Goal: Task Accomplishment & Management: Complete application form

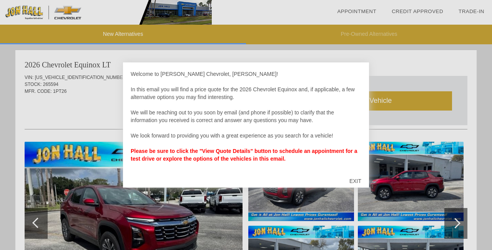
click at [87, 111] on div at bounding box center [246, 125] width 492 height 250
click at [354, 181] on div "EXIT" at bounding box center [355, 180] width 27 height 23
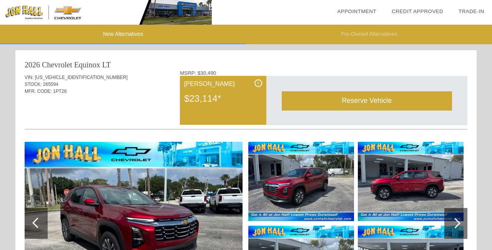
click at [145, 213] on img at bounding box center [134, 222] width 218 height 163
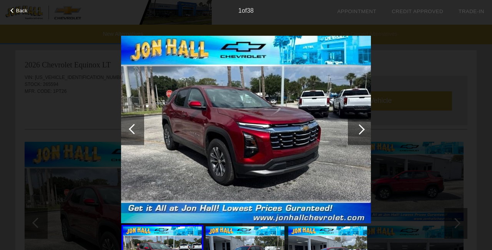
click at [364, 128] on div at bounding box center [359, 129] width 23 height 31
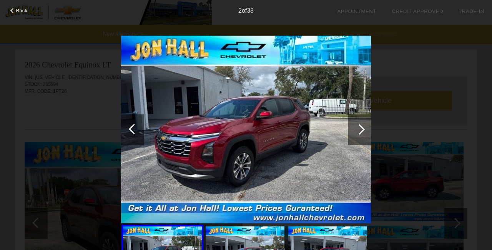
click at [364, 128] on div at bounding box center [359, 129] width 23 height 31
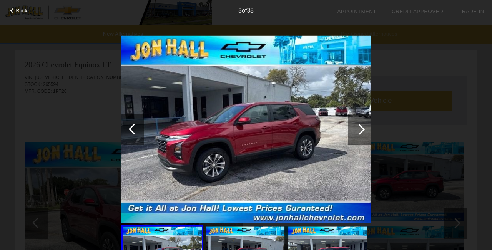
click at [364, 128] on div at bounding box center [359, 129] width 23 height 31
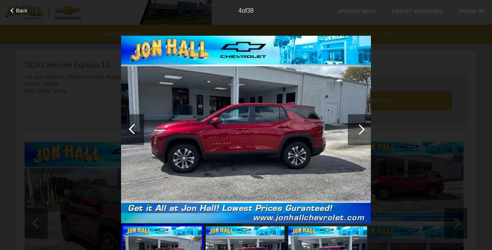
click at [364, 128] on div at bounding box center [359, 129] width 23 height 31
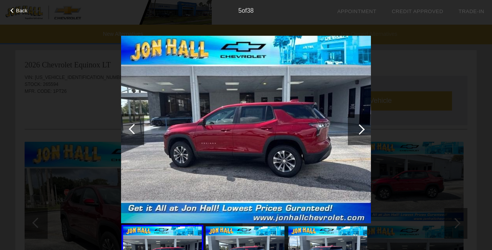
click at [365, 128] on div at bounding box center [359, 129] width 23 height 31
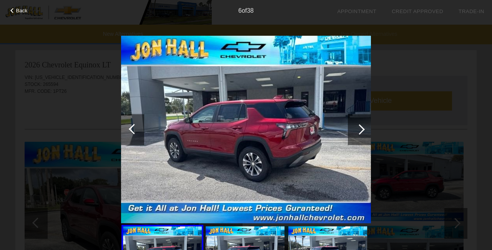
click at [365, 128] on div at bounding box center [359, 129] width 23 height 31
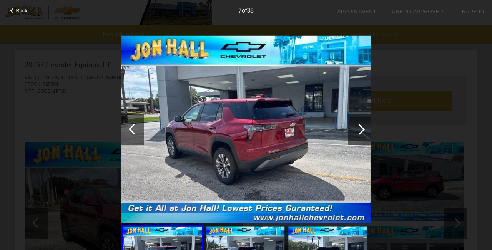
click at [365, 128] on div at bounding box center [359, 129] width 23 height 31
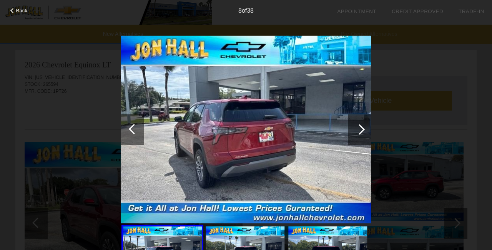
click at [365, 128] on div at bounding box center [359, 129] width 23 height 31
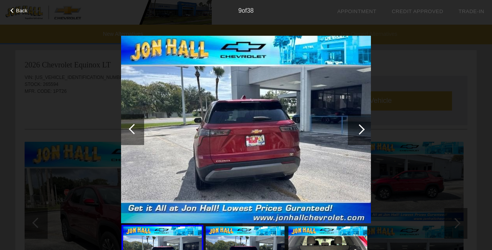
click at [365, 128] on div at bounding box center [359, 129] width 23 height 31
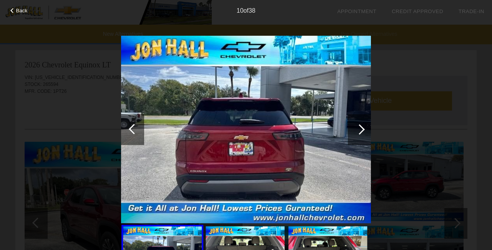
click at [365, 128] on div at bounding box center [359, 129] width 23 height 31
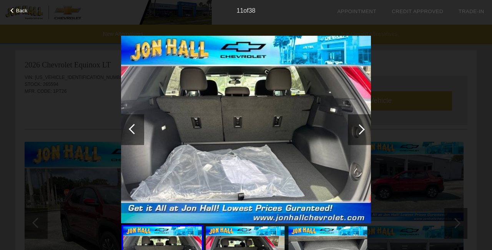
click at [365, 128] on div at bounding box center [359, 129] width 23 height 31
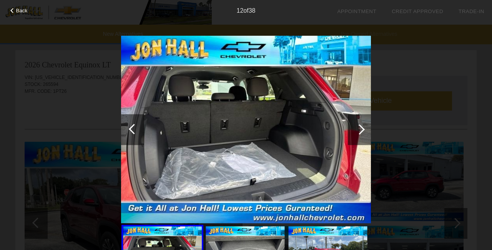
click at [365, 128] on div at bounding box center [359, 129] width 23 height 31
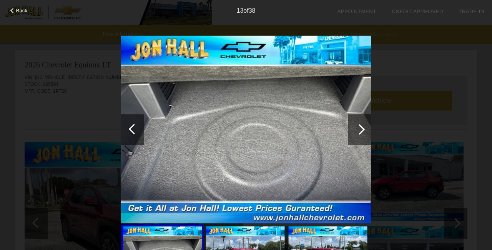
click at [365, 128] on div at bounding box center [359, 129] width 23 height 31
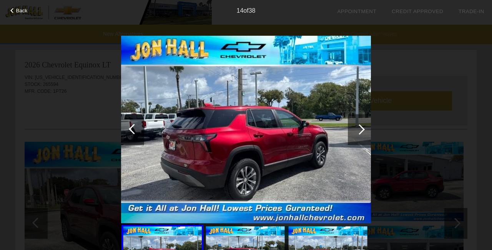
click at [365, 128] on div at bounding box center [359, 129] width 23 height 31
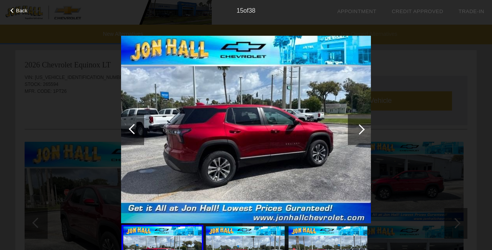
click at [365, 128] on div at bounding box center [359, 129] width 23 height 31
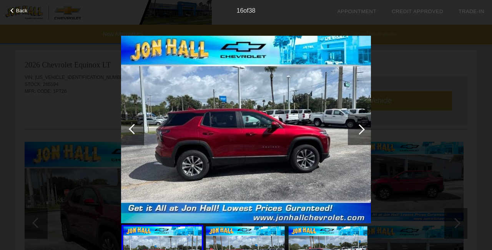
click at [365, 128] on div at bounding box center [359, 129] width 23 height 31
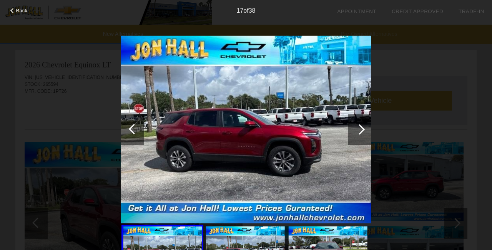
click at [365, 128] on div at bounding box center [359, 129] width 23 height 31
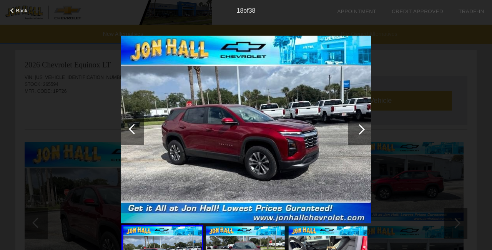
click at [365, 128] on div at bounding box center [359, 129] width 23 height 31
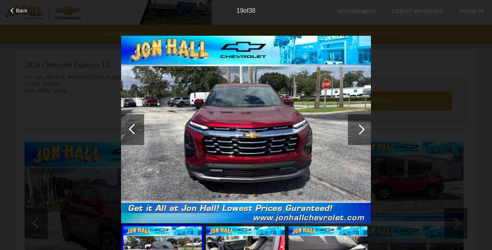
click at [365, 128] on div at bounding box center [359, 129] width 23 height 31
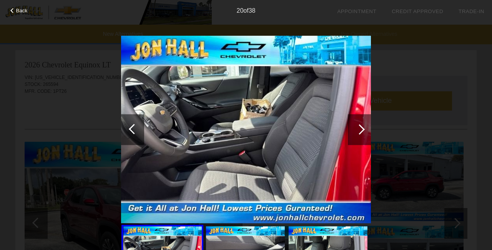
click at [361, 128] on div at bounding box center [359, 129] width 10 height 10
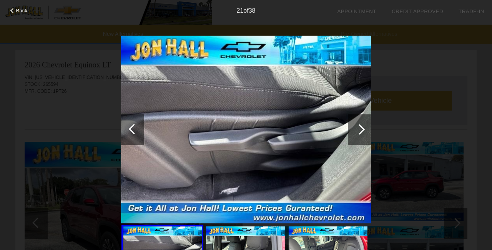
click at [361, 128] on div at bounding box center [359, 129] width 10 height 10
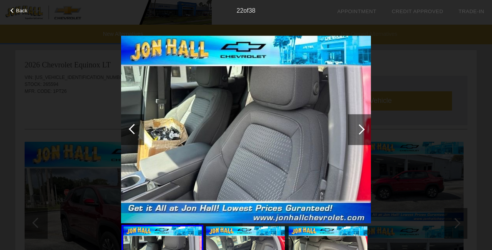
click at [361, 128] on div at bounding box center [359, 129] width 10 height 10
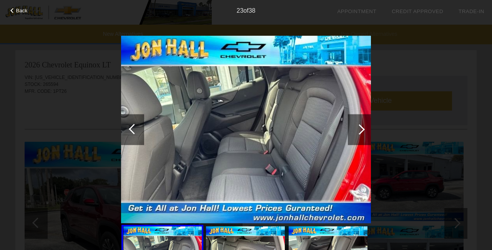
click at [361, 128] on div at bounding box center [359, 129] width 10 height 10
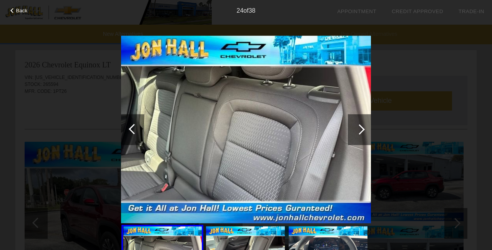
click at [361, 128] on div at bounding box center [359, 129] width 10 height 10
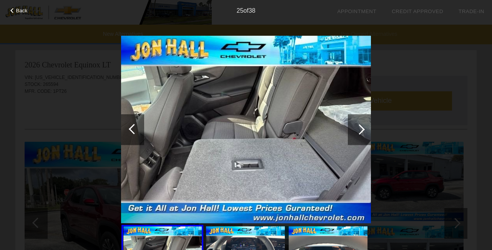
click at [361, 128] on div at bounding box center [359, 129] width 10 height 10
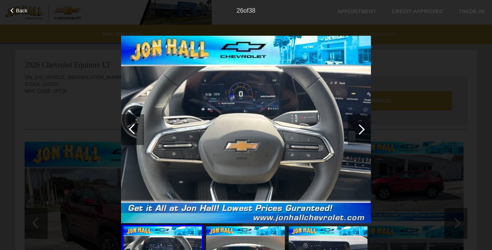
click at [361, 128] on div at bounding box center [359, 129] width 10 height 10
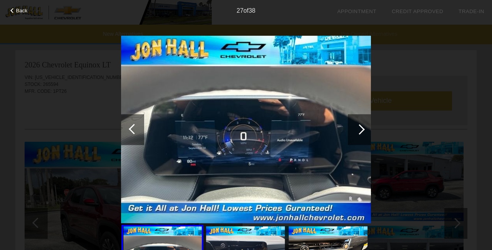
click at [361, 128] on div at bounding box center [359, 129] width 10 height 10
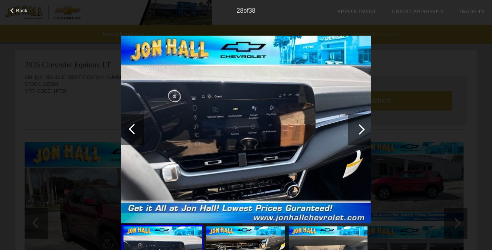
click at [361, 128] on div at bounding box center [359, 129] width 10 height 10
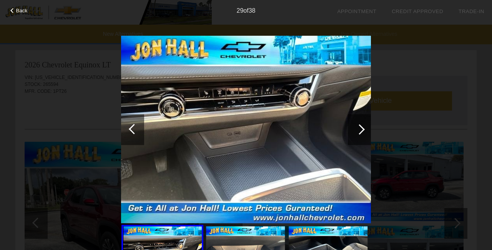
click at [361, 128] on div at bounding box center [359, 129] width 10 height 10
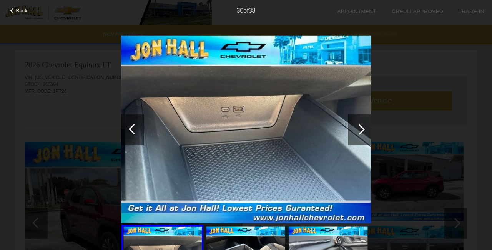
click at [361, 128] on div at bounding box center [359, 129] width 10 height 10
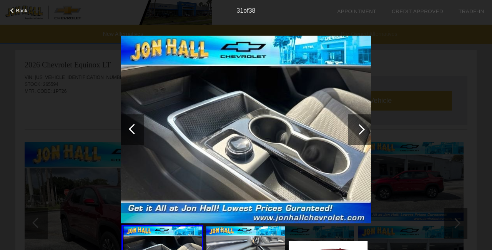
click at [361, 128] on div at bounding box center [359, 129] width 10 height 10
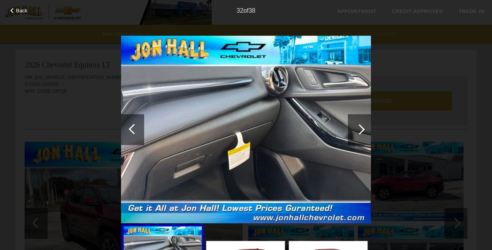
click at [361, 128] on div at bounding box center [359, 129] width 10 height 10
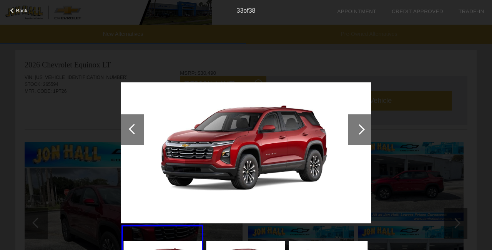
click at [361, 128] on div at bounding box center [359, 129] width 10 height 10
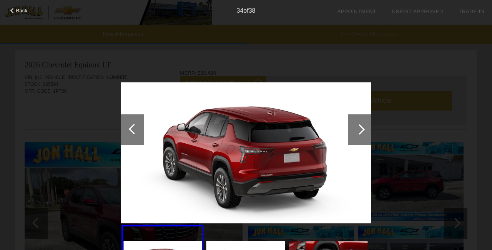
click at [361, 128] on div at bounding box center [359, 129] width 10 height 10
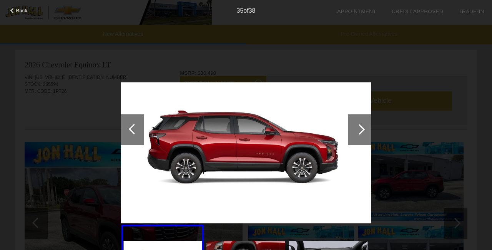
click at [361, 128] on div at bounding box center [359, 129] width 10 height 10
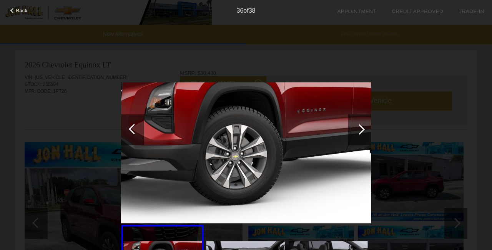
click at [361, 128] on div at bounding box center [359, 129] width 10 height 10
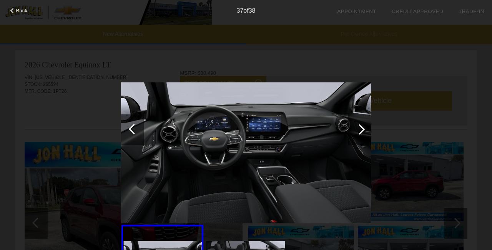
click at [361, 128] on div at bounding box center [359, 129] width 10 height 10
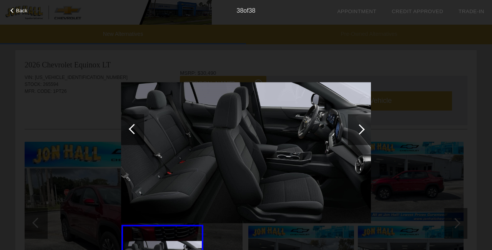
click at [361, 128] on div at bounding box center [359, 129] width 10 height 10
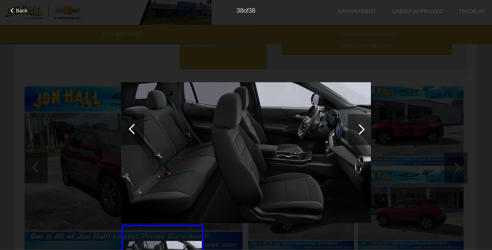
scroll to position [121, 0]
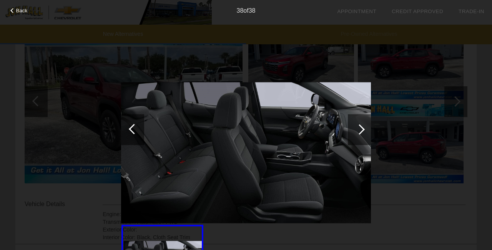
click at [12, 10] on div at bounding box center [12, 10] width 5 height 5
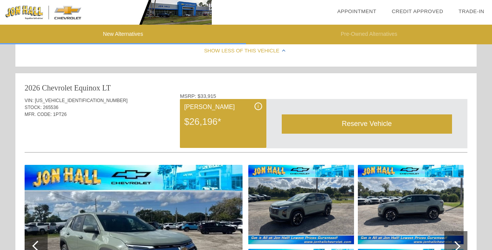
scroll to position [446, 0]
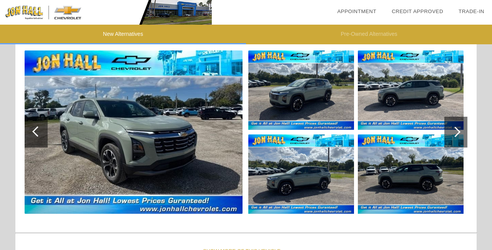
click at [115, 150] on img at bounding box center [134, 131] width 218 height 163
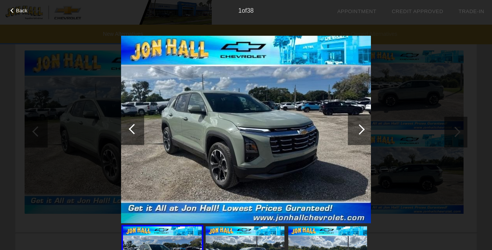
click at [359, 128] on div at bounding box center [359, 129] width 10 height 10
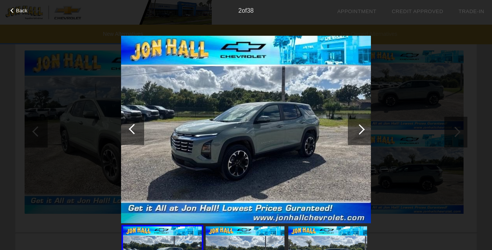
click at [359, 128] on div at bounding box center [359, 129] width 10 height 10
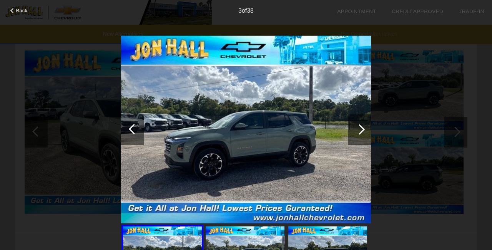
click at [359, 128] on div at bounding box center [359, 129] width 10 height 10
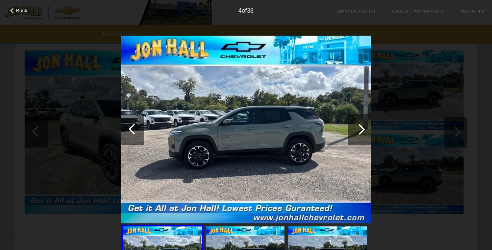
click at [359, 128] on div at bounding box center [359, 129] width 10 height 10
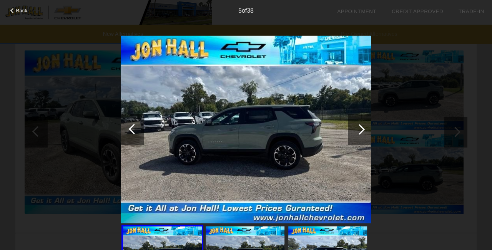
click at [359, 128] on div at bounding box center [359, 129] width 10 height 10
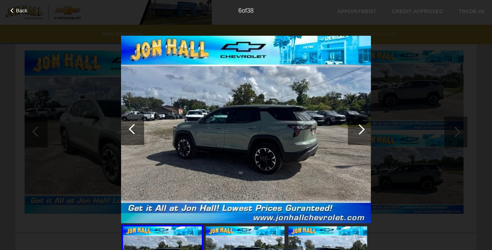
click at [359, 128] on div at bounding box center [359, 129] width 10 height 10
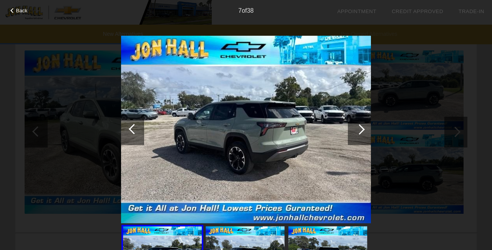
click at [359, 128] on div at bounding box center [359, 129] width 10 height 10
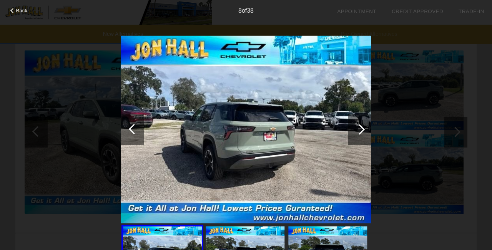
click at [359, 128] on div at bounding box center [359, 129] width 10 height 10
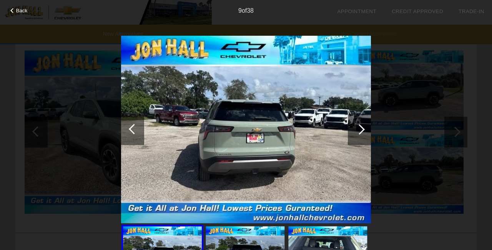
click at [359, 128] on div at bounding box center [359, 129] width 10 height 10
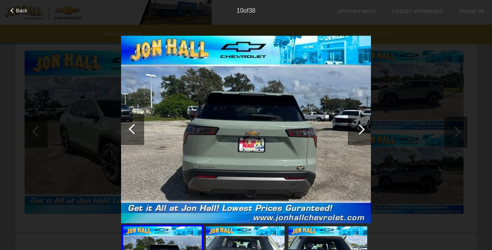
click at [359, 128] on div at bounding box center [359, 129] width 10 height 10
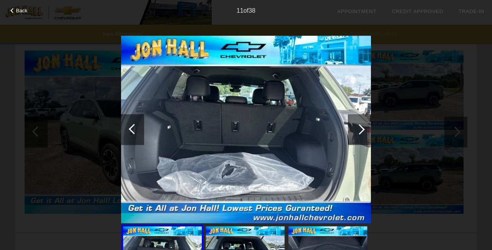
click at [359, 128] on div at bounding box center [359, 129] width 10 height 10
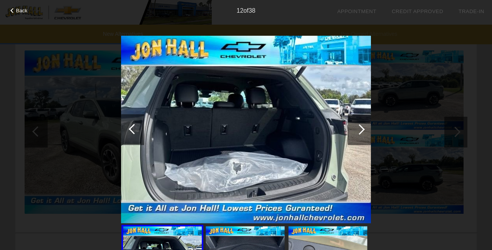
click at [359, 128] on div at bounding box center [359, 129] width 10 height 10
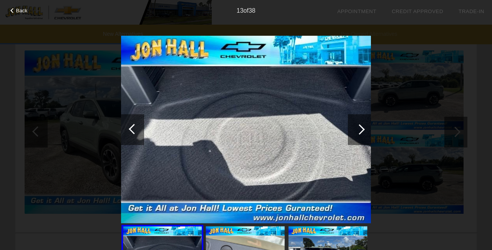
click at [359, 128] on div at bounding box center [359, 129] width 10 height 10
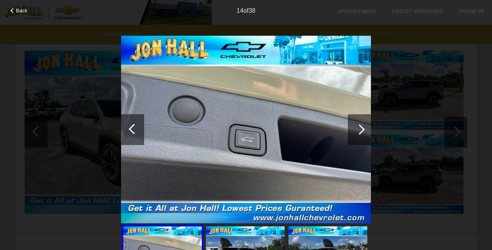
click at [359, 128] on div at bounding box center [359, 129] width 10 height 10
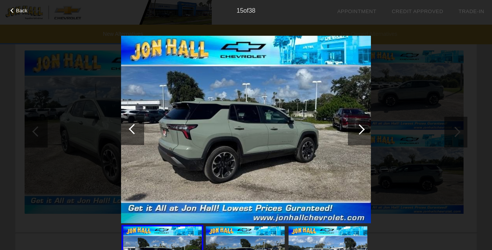
click at [138, 128] on div at bounding box center [134, 128] width 10 height 10
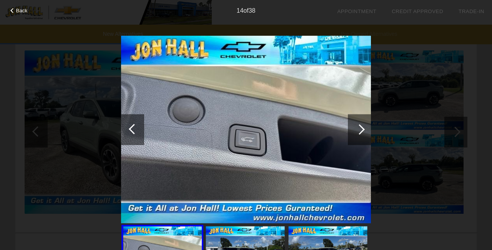
click at [355, 132] on div at bounding box center [359, 129] width 23 height 31
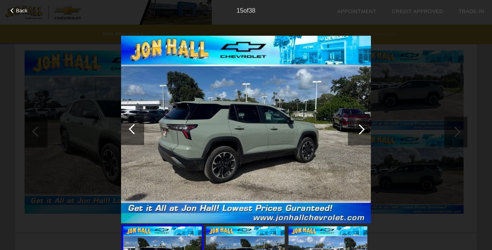
click at [355, 132] on div at bounding box center [359, 129] width 23 height 31
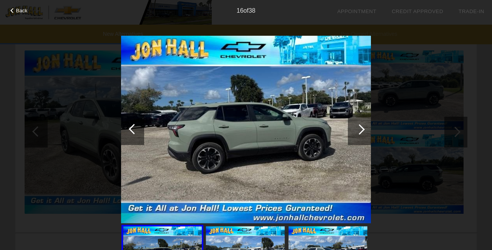
click at [354, 125] on div at bounding box center [359, 129] width 23 height 31
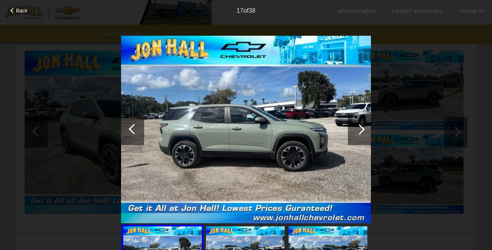
click at [354, 125] on div at bounding box center [359, 129] width 23 height 31
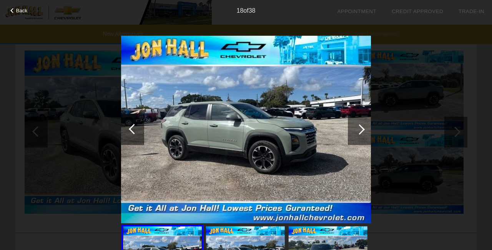
click at [354, 125] on div at bounding box center [359, 129] width 23 height 31
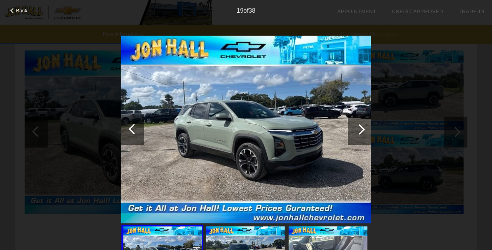
click at [354, 125] on div at bounding box center [359, 129] width 23 height 31
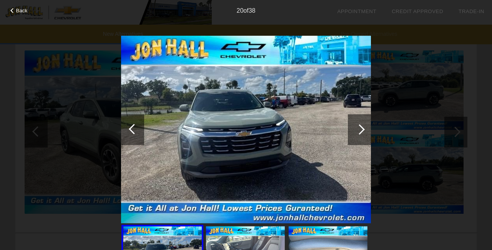
click at [358, 125] on div at bounding box center [359, 129] width 10 height 10
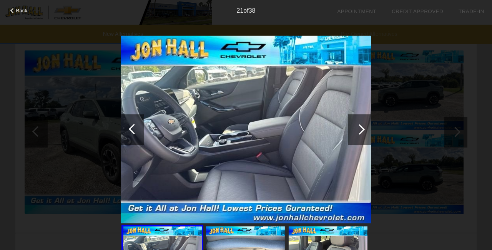
click at [358, 125] on div at bounding box center [359, 129] width 10 height 10
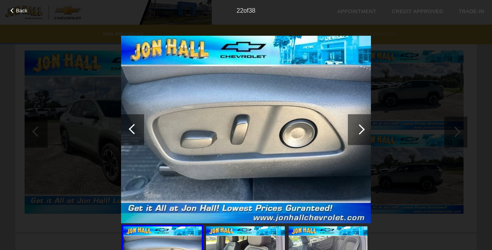
click at [358, 125] on div at bounding box center [359, 129] width 10 height 10
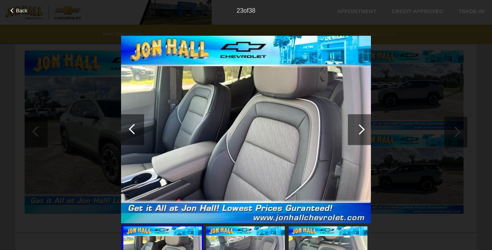
click at [358, 125] on div at bounding box center [359, 129] width 10 height 10
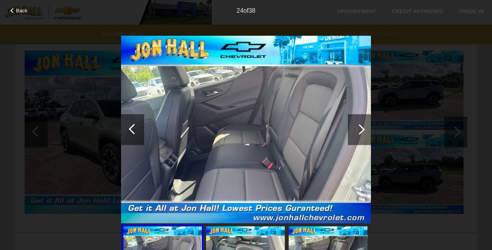
click at [358, 125] on div at bounding box center [359, 129] width 10 height 10
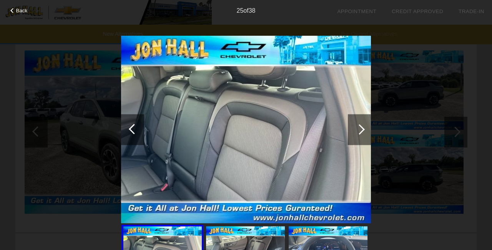
click at [358, 125] on div at bounding box center [359, 129] width 10 height 10
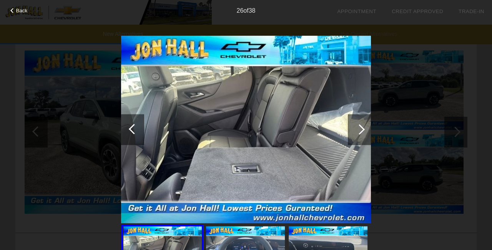
click at [358, 125] on div at bounding box center [359, 129] width 10 height 10
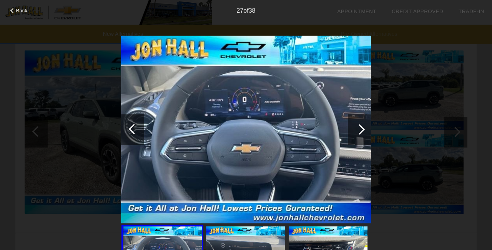
click at [358, 125] on div at bounding box center [359, 129] width 10 height 10
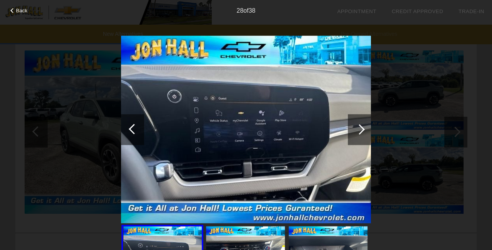
click at [358, 125] on div at bounding box center [359, 129] width 10 height 10
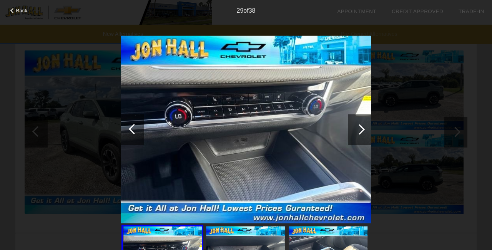
click at [358, 125] on div at bounding box center [359, 129] width 10 height 10
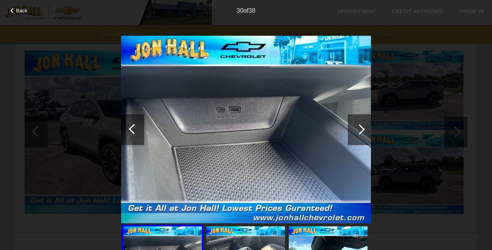
click at [358, 125] on div at bounding box center [359, 129] width 10 height 10
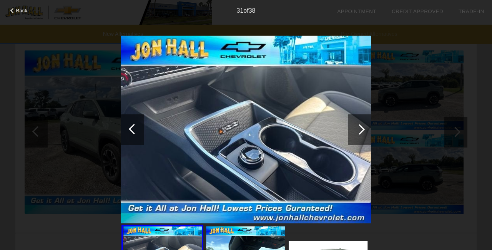
click at [358, 125] on div at bounding box center [359, 129] width 10 height 10
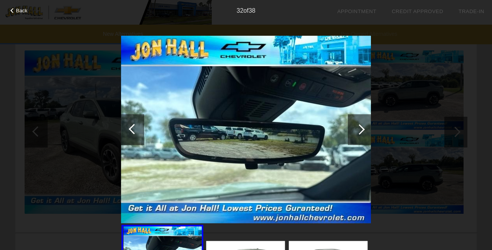
click at [358, 125] on div at bounding box center [359, 129] width 10 height 10
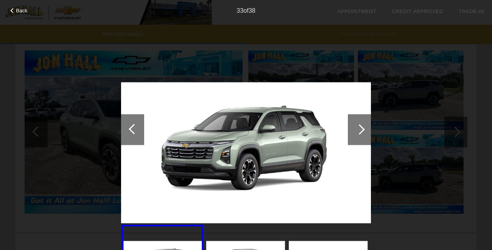
click at [358, 125] on div at bounding box center [359, 129] width 10 height 10
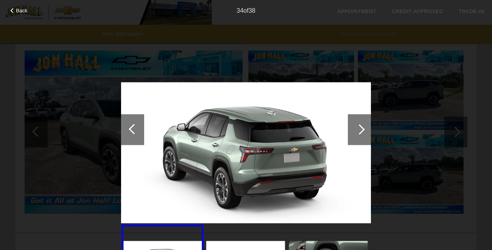
click at [358, 125] on div at bounding box center [359, 129] width 10 height 10
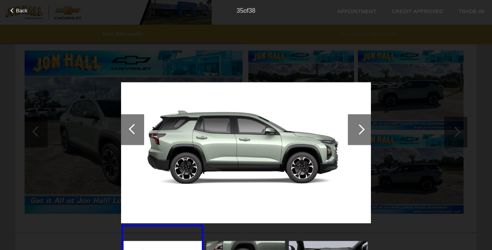
click at [358, 125] on div at bounding box center [359, 129] width 10 height 10
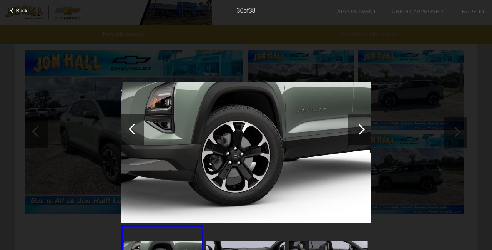
click at [358, 125] on div at bounding box center [359, 129] width 10 height 10
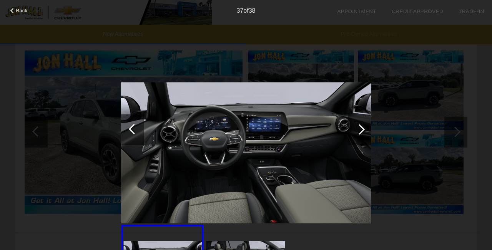
click at [358, 125] on div at bounding box center [359, 129] width 10 height 10
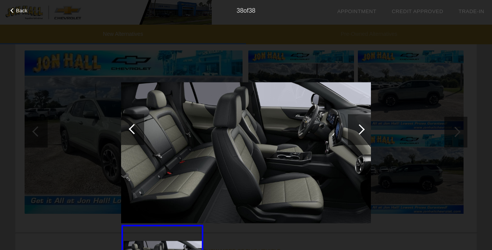
click at [358, 125] on div at bounding box center [359, 129] width 10 height 10
click at [9, 8] on div "Back" at bounding box center [19, 10] width 38 height 4
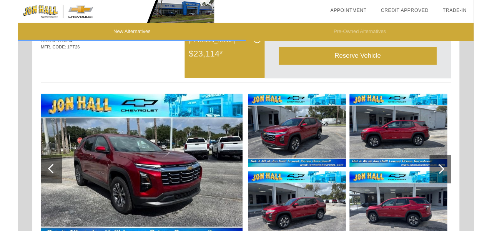
scroll to position [0, 0]
